Goal: Task Accomplishment & Management: Use online tool/utility

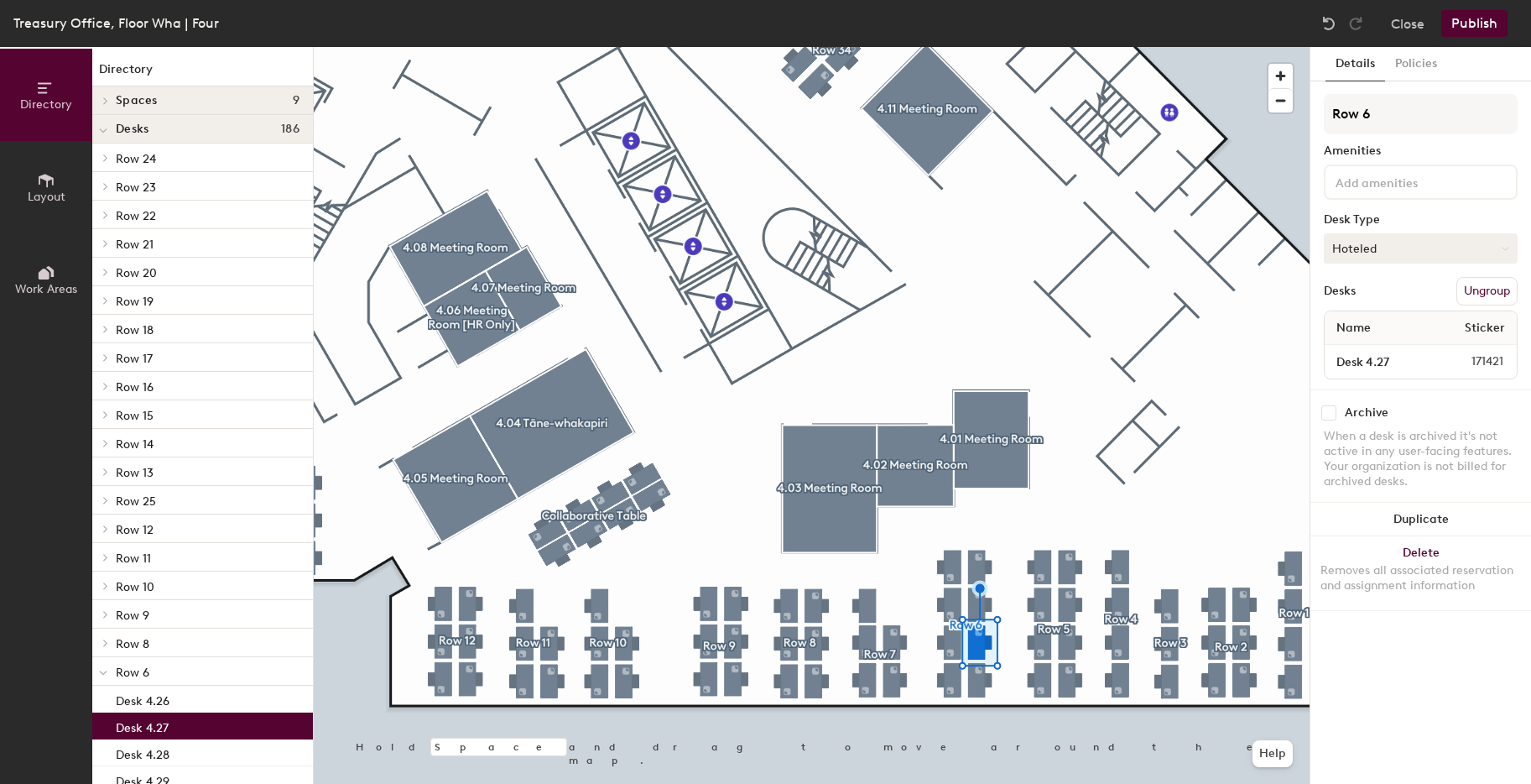
click at [1397, 250] on button "Hoteled" at bounding box center [1421, 248] width 194 height 30
click at [1373, 297] on div "Assigned" at bounding box center [1409, 300] width 168 height 25
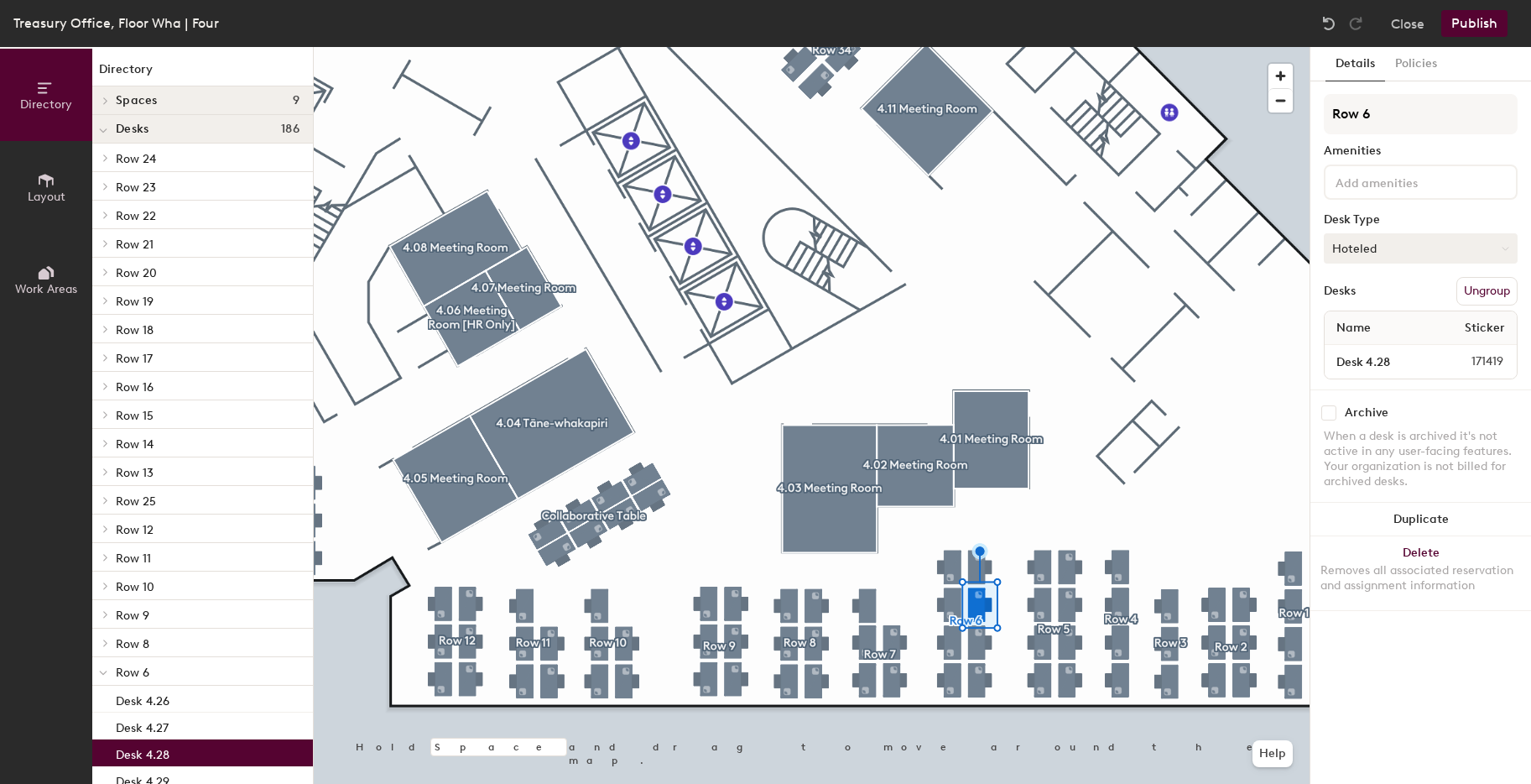
click at [1388, 244] on button "Hoteled" at bounding box center [1421, 248] width 194 height 30
click at [1363, 301] on div "Assigned" at bounding box center [1409, 300] width 168 height 25
click at [1469, 30] on button "Publish" at bounding box center [1474, 23] width 66 height 27
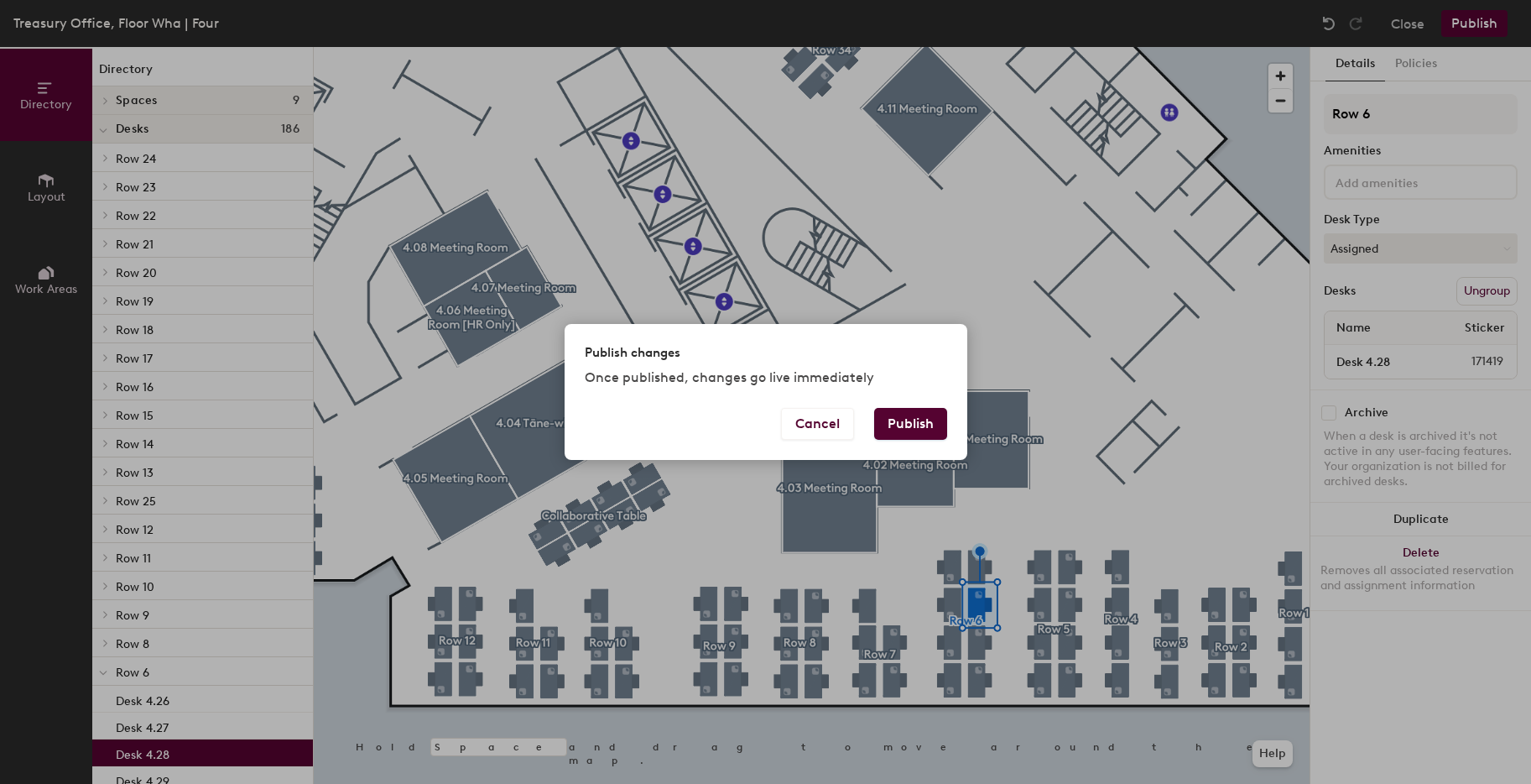
click at [904, 432] on button "Publish" at bounding box center [911, 423] width 73 height 32
